Goal: Browse casually

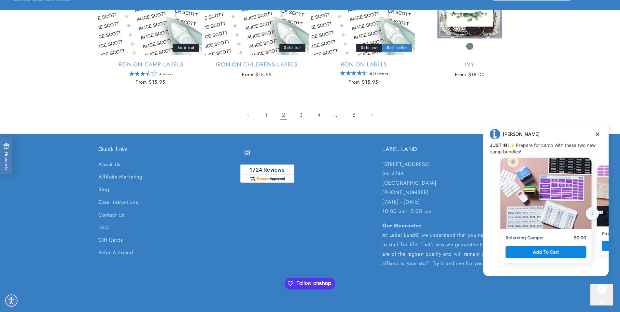
scroll to position [1364, 0]
